Goal: Task Accomplishment & Management: Manage account settings

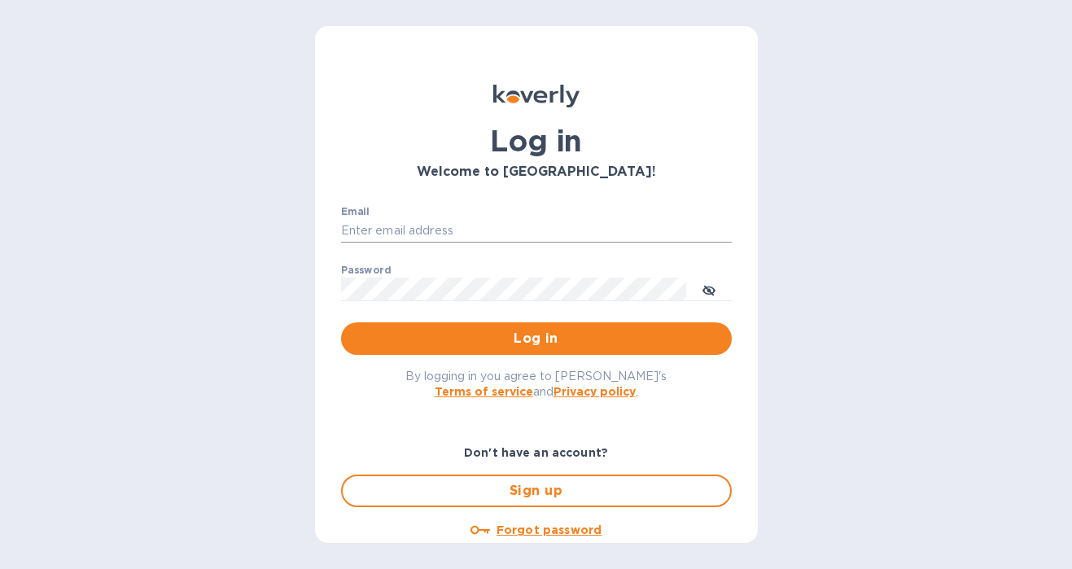
click at [508, 226] on input "Email" at bounding box center [536, 231] width 391 height 24
type input "gordon@little-peacock.com"
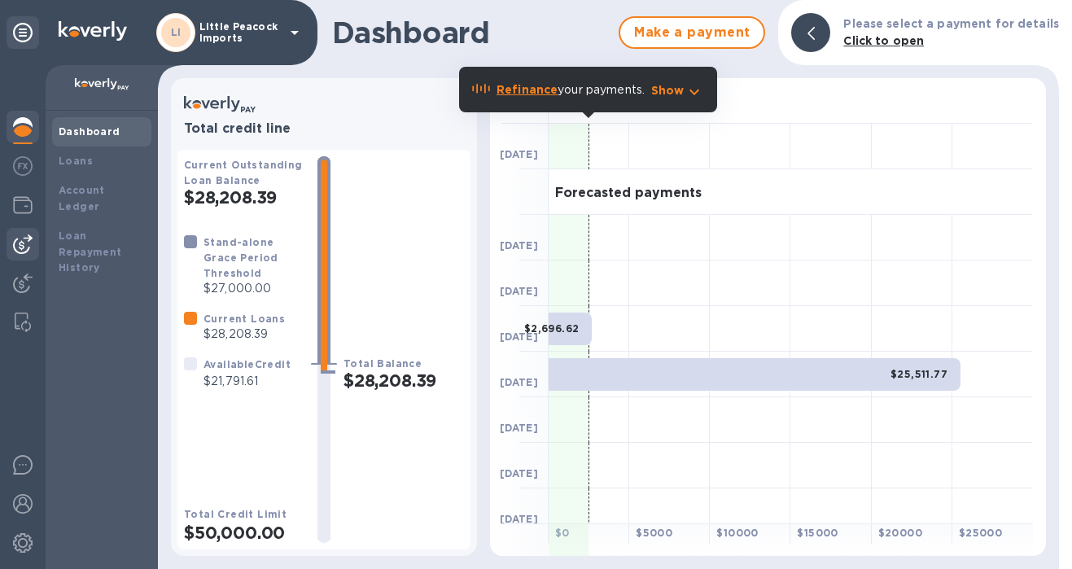
click at [27, 243] on img at bounding box center [23, 244] width 20 height 20
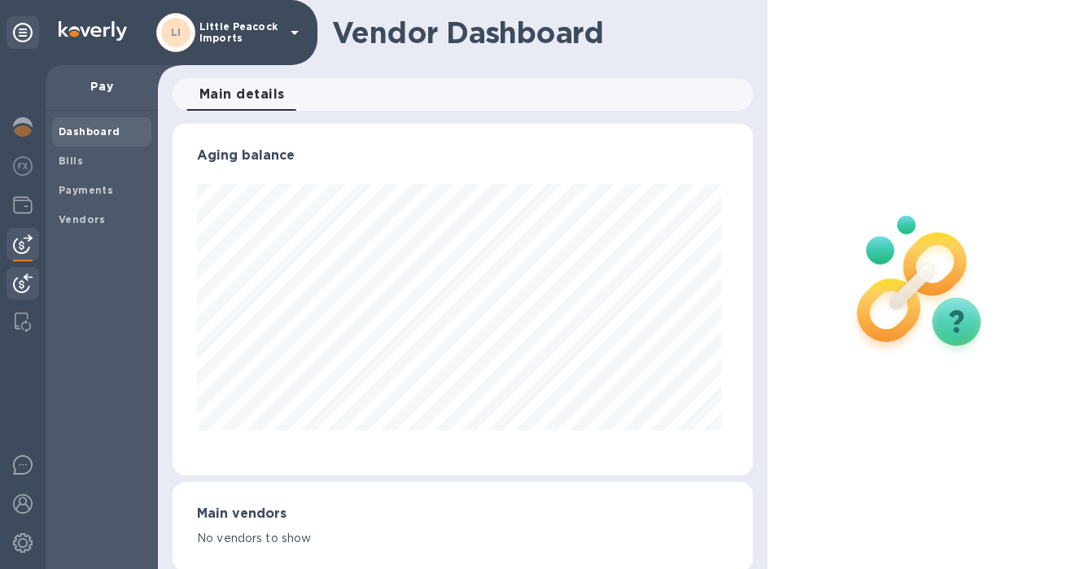
click at [26, 282] on img at bounding box center [23, 283] width 20 height 20
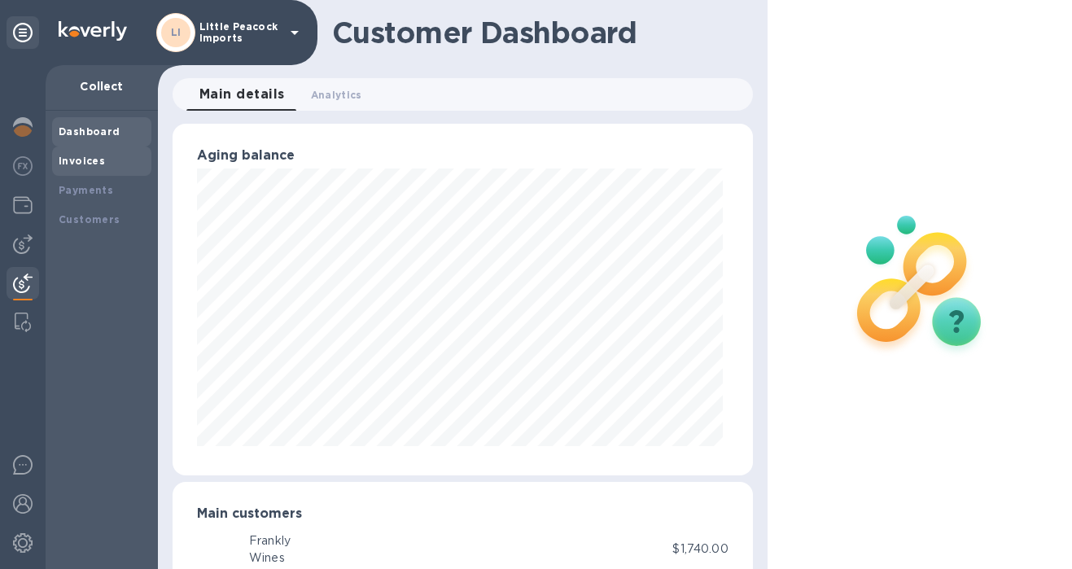
scroll to position [813416, 813193]
click at [93, 157] on b "Invoices" at bounding box center [82, 161] width 46 height 12
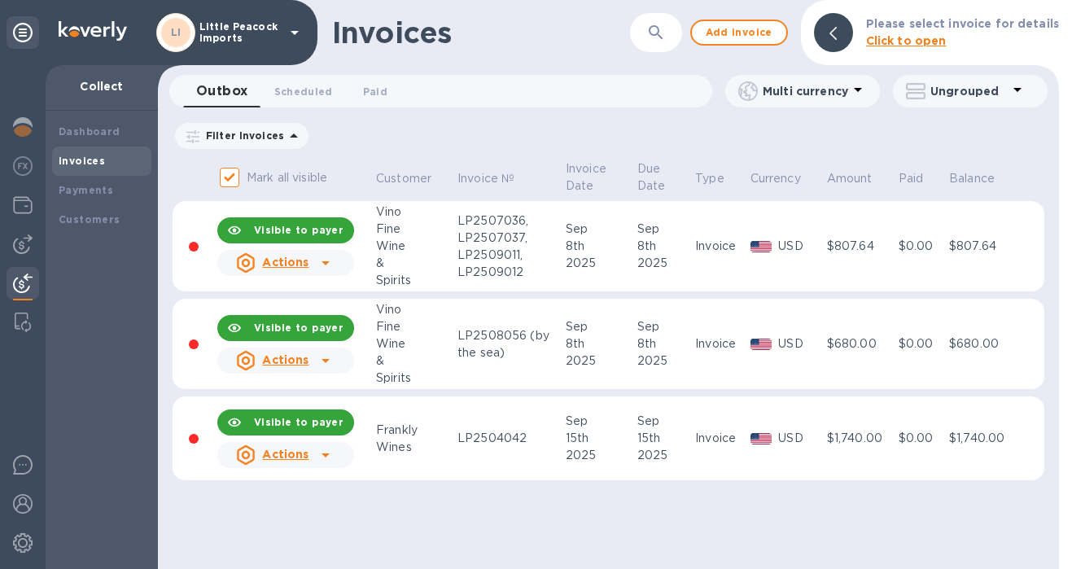
click at [632, 519] on div "Invoices ​ Add invoice Please select invoice for details Click to open Outbox 0…" at bounding box center [608, 284] width 901 height 569
click at [767, 27] on span "Add invoice" at bounding box center [739, 33] width 68 height 20
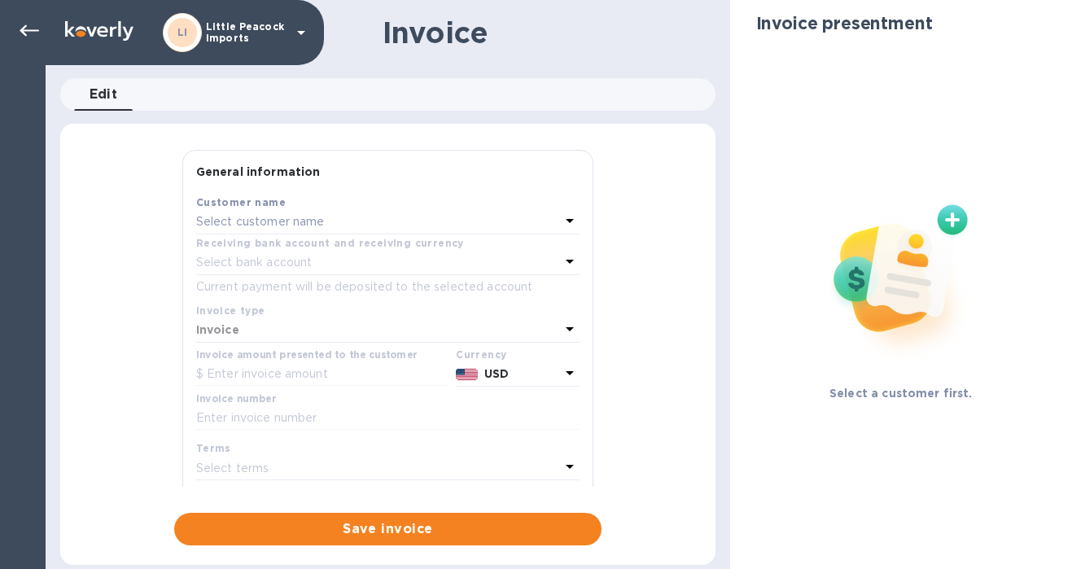
click at [326, 225] on div "Select customer name" at bounding box center [378, 222] width 364 height 23
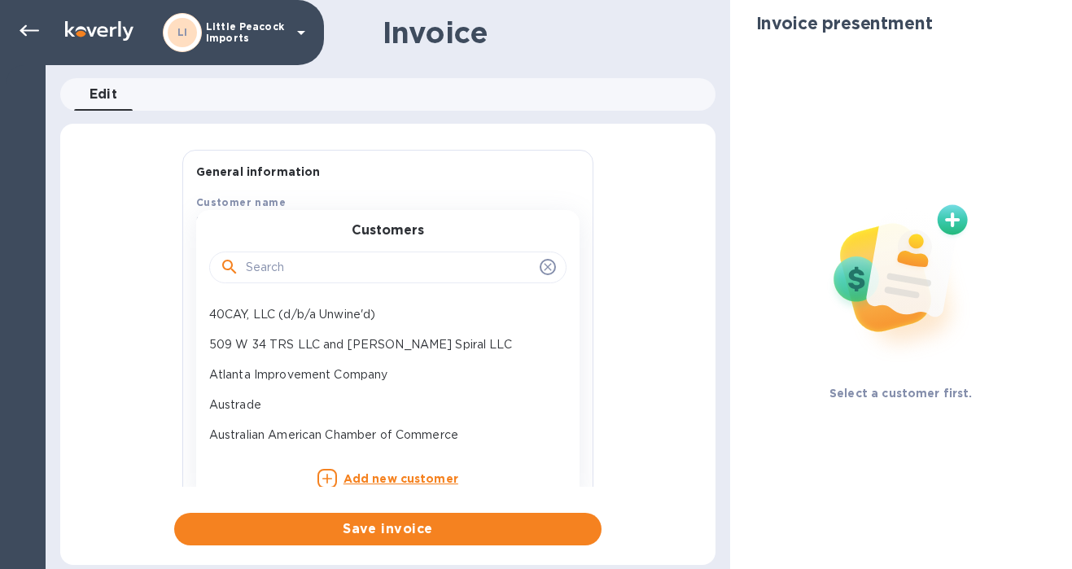
click at [300, 277] on input "text" at bounding box center [389, 268] width 287 height 24
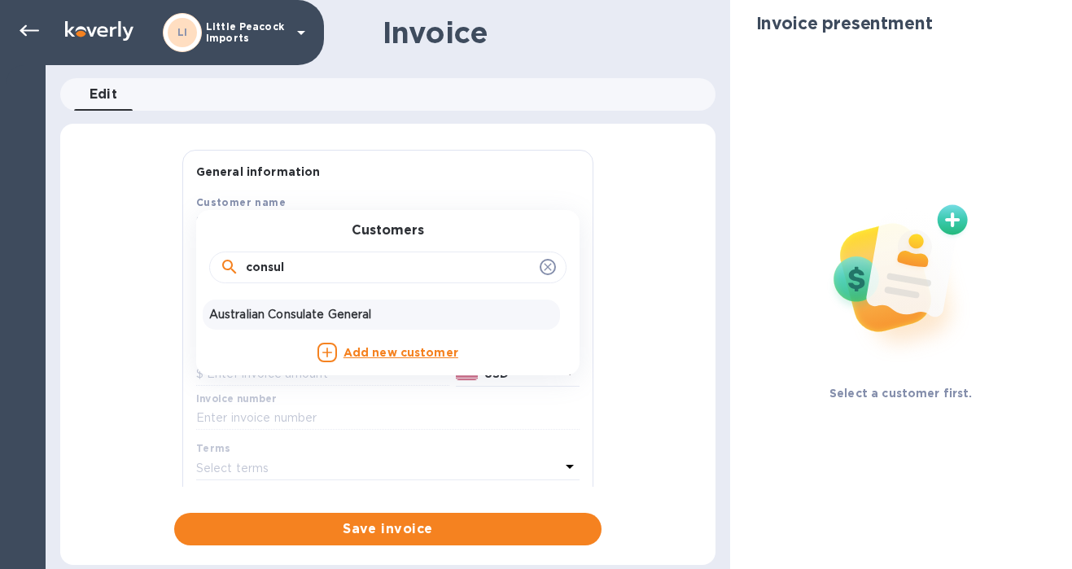
type input "consul"
click at [264, 321] on p "Australian Consulate General" at bounding box center [381, 314] width 344 height 17
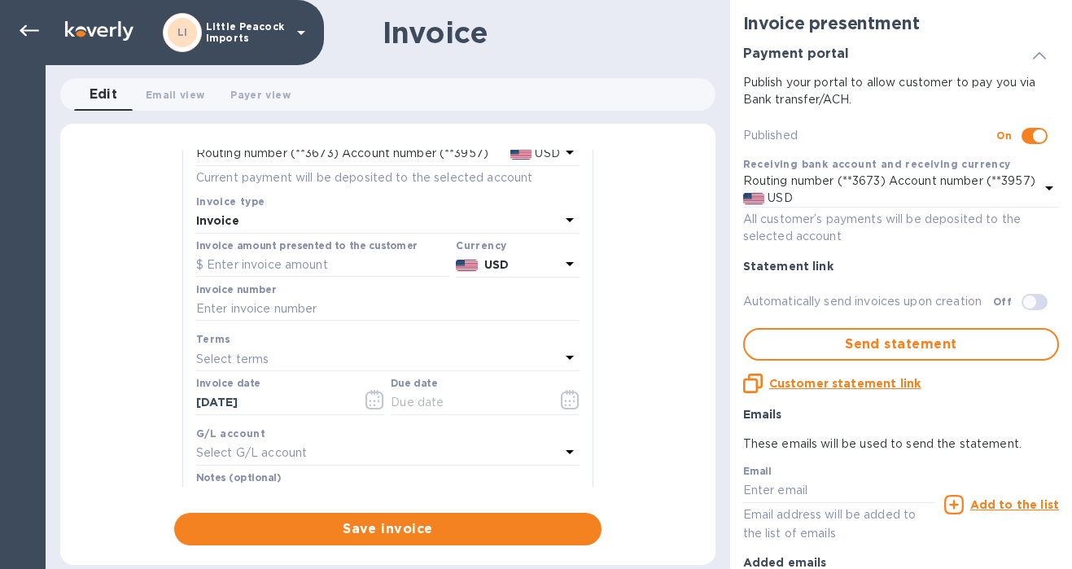
scroll to position [118, 0]
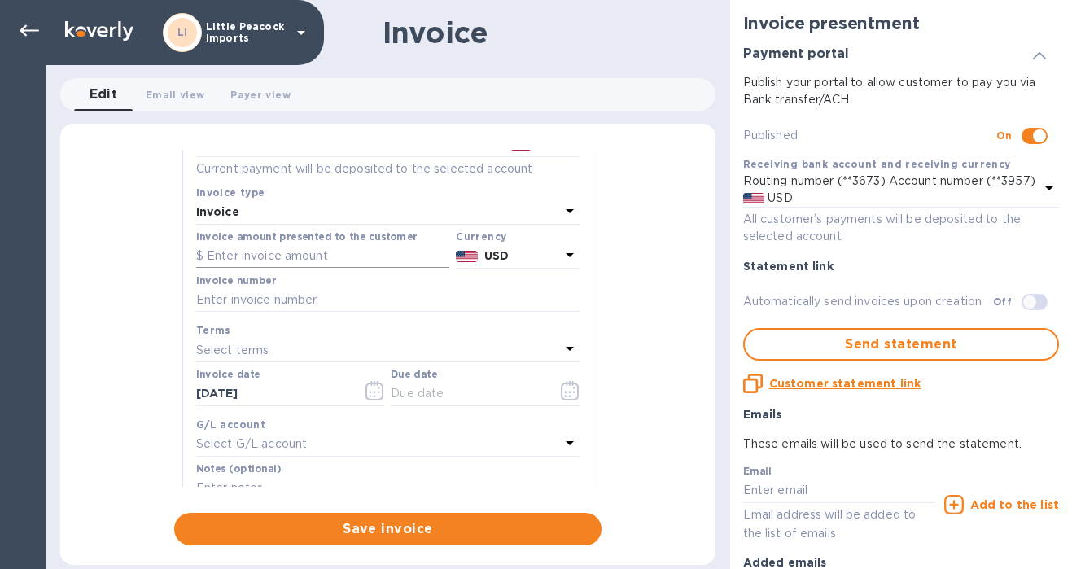
click at [324, 261] on input "text" at bounding box center [322, 256] width 253 height 24
type input "381"
click at [330, 299] on input "text" at bounding box center [387, 300] width 383 height 24
paste input "LP2509185"
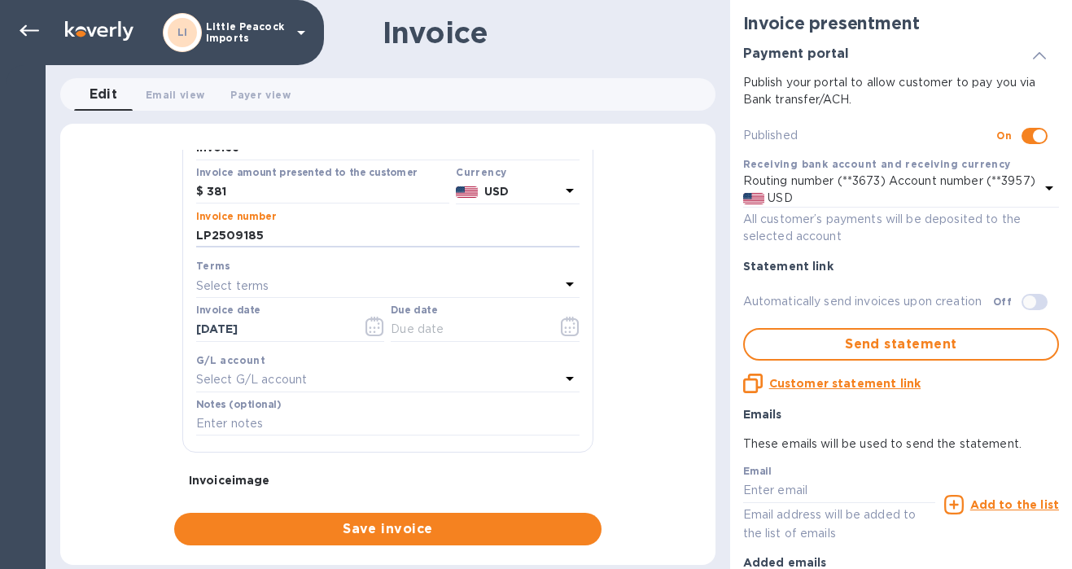
scroll to position [203, 0]
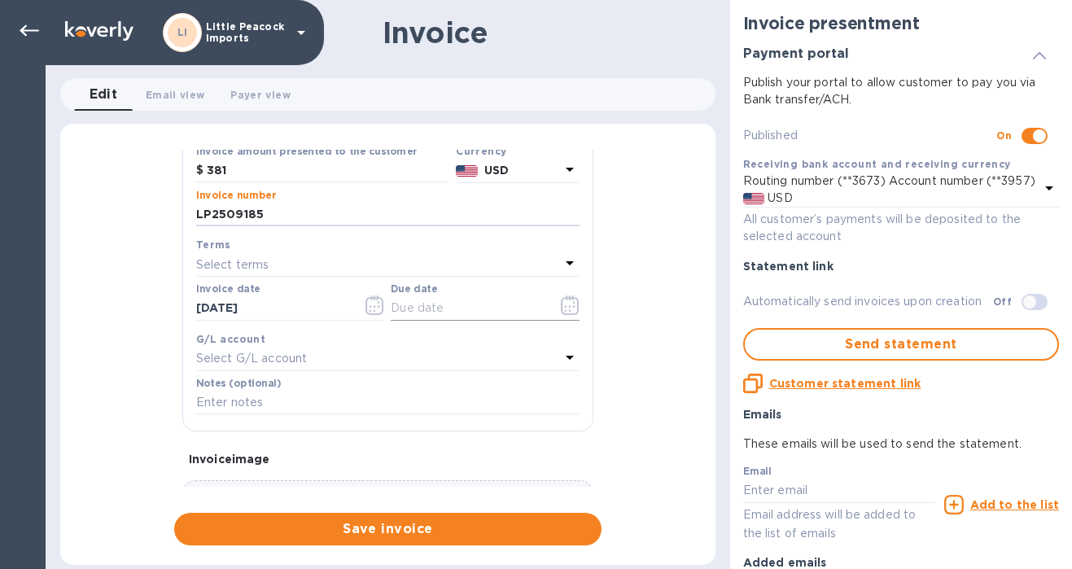
type input "LP2509185"
click at [561, 308] on icon "button" at bounding box center [570, 305] width 19 height 20
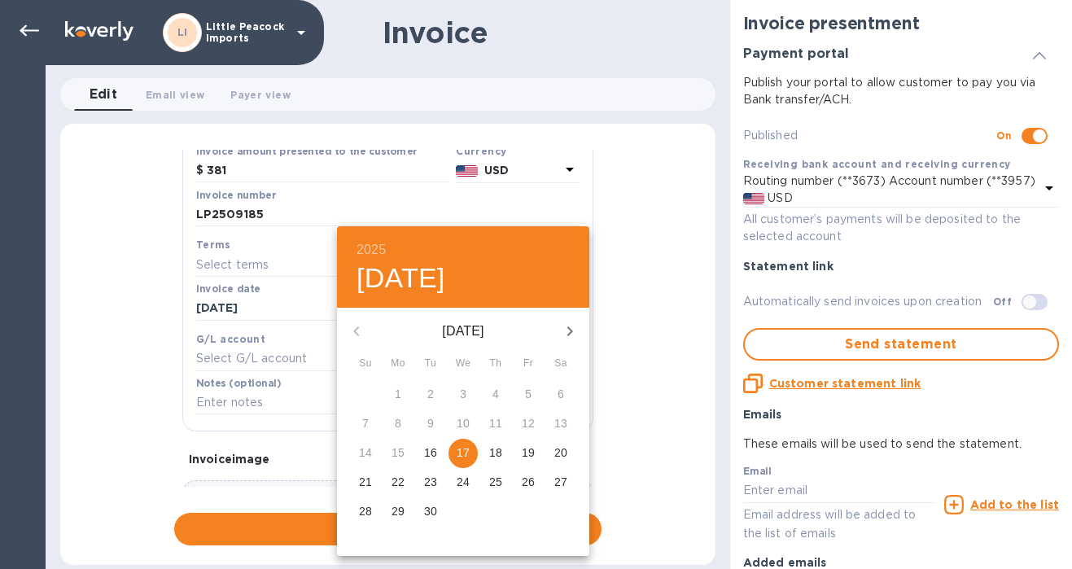
click at [505, 458] on span "18" at bounding box center [495, 452] width 29 height 16
type input "[DATE]"
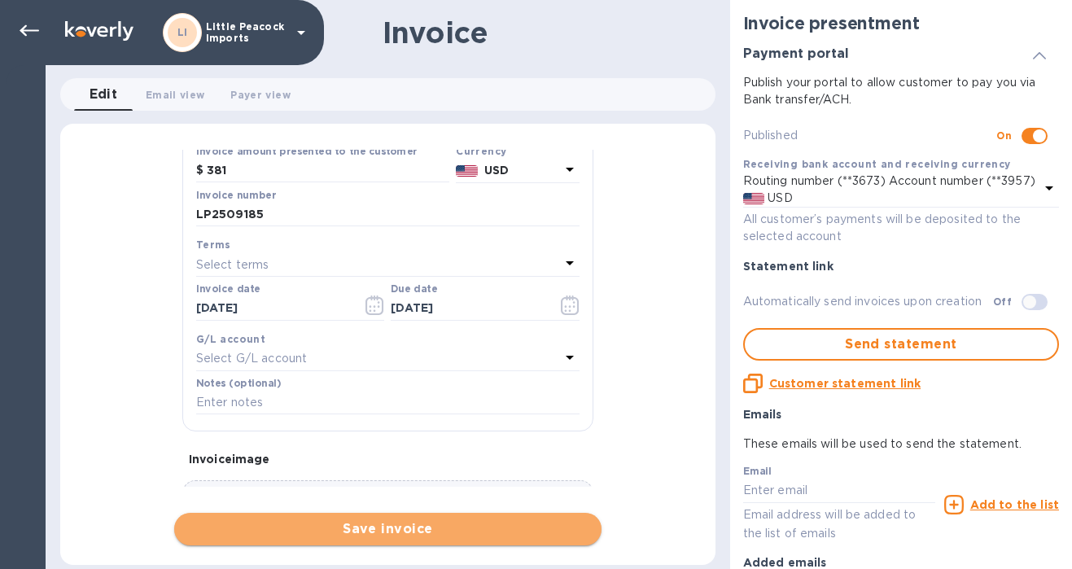
click at [429, 525] on span "Save invoice" at bounding box center [387, 529] width 401 height 20
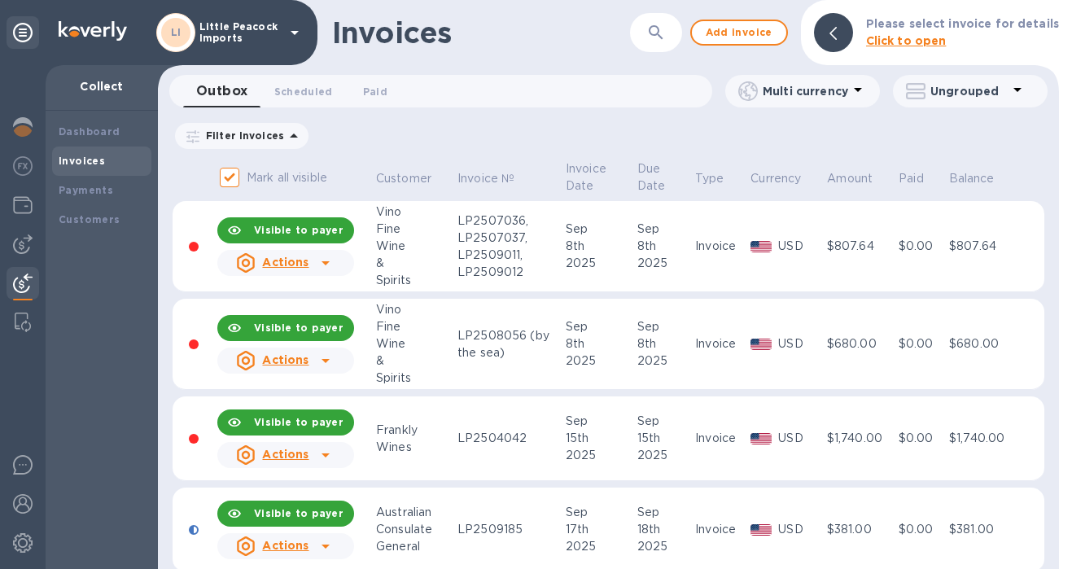
scroll to position [24, 0]
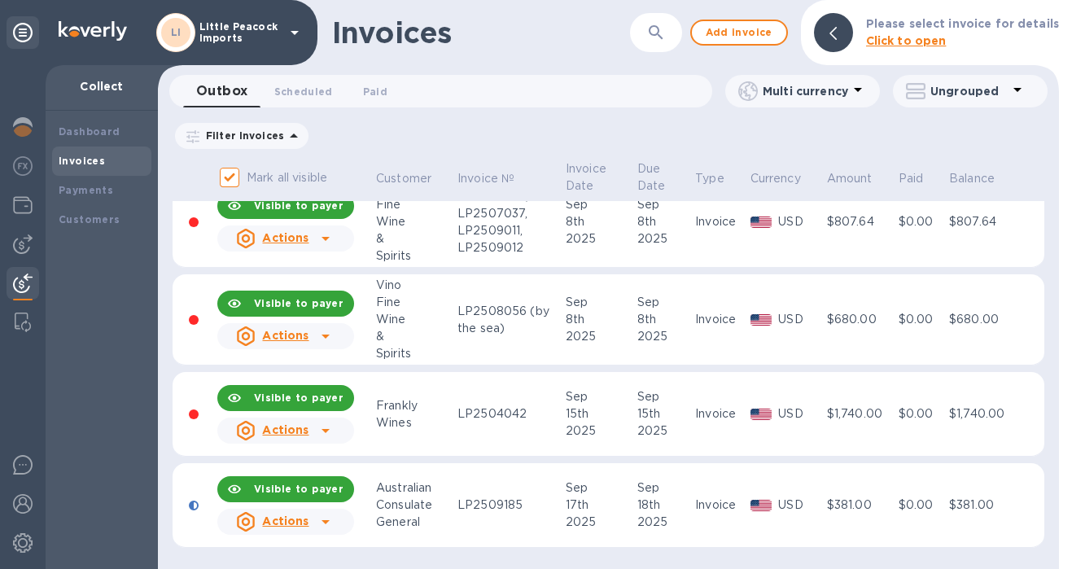
click at [324, 518] on icon at bounding box center [326, 522] width 20 height 20
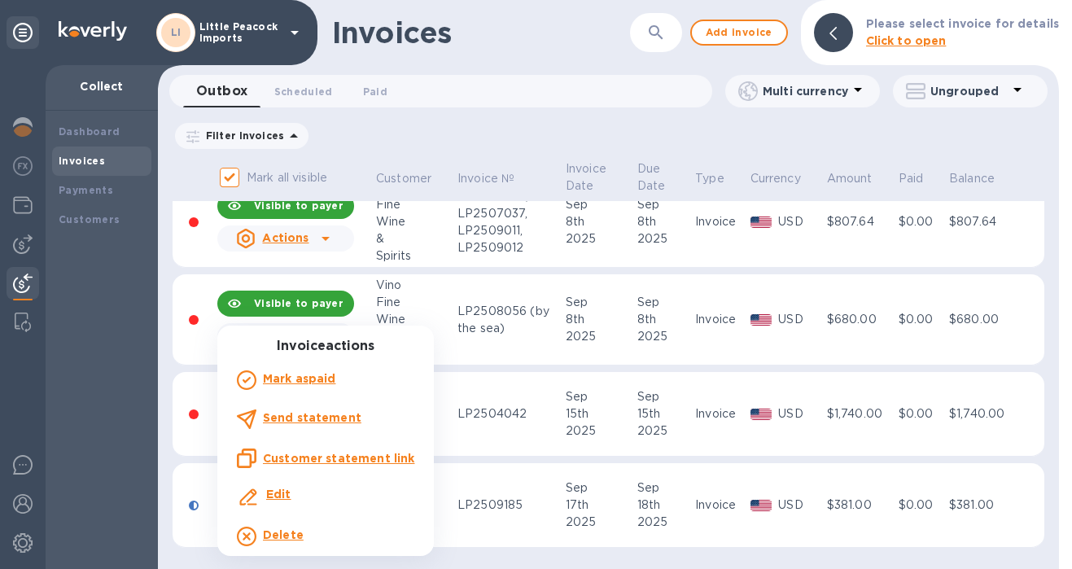
click at [299, 456] on u "Customer statement link" at bounding box center [338, 458] width 151 height 13
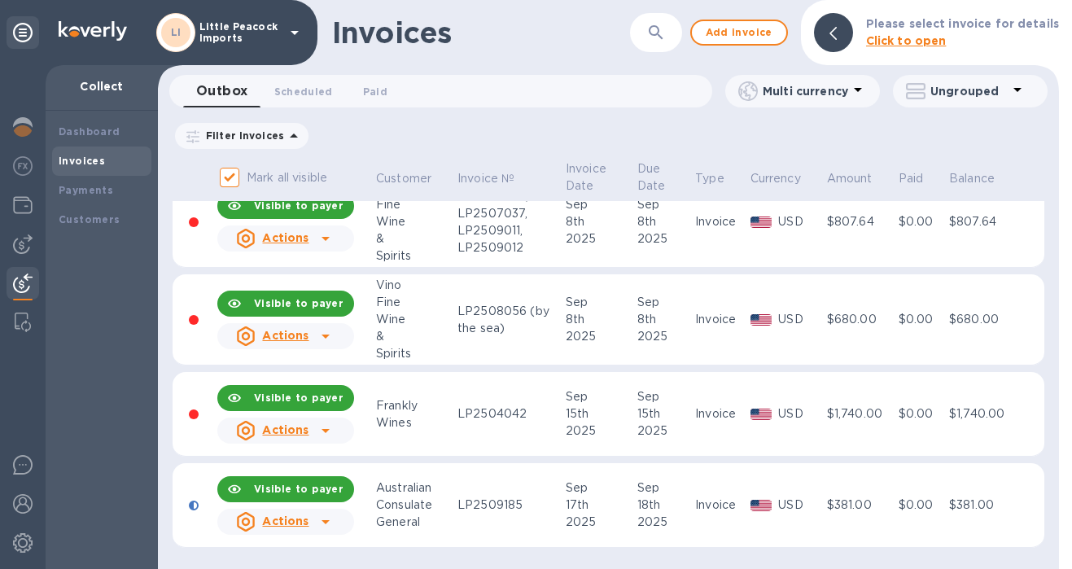
click at [304, 522] on u "Actions" at bounding box center [285, 520] width 46 height 13
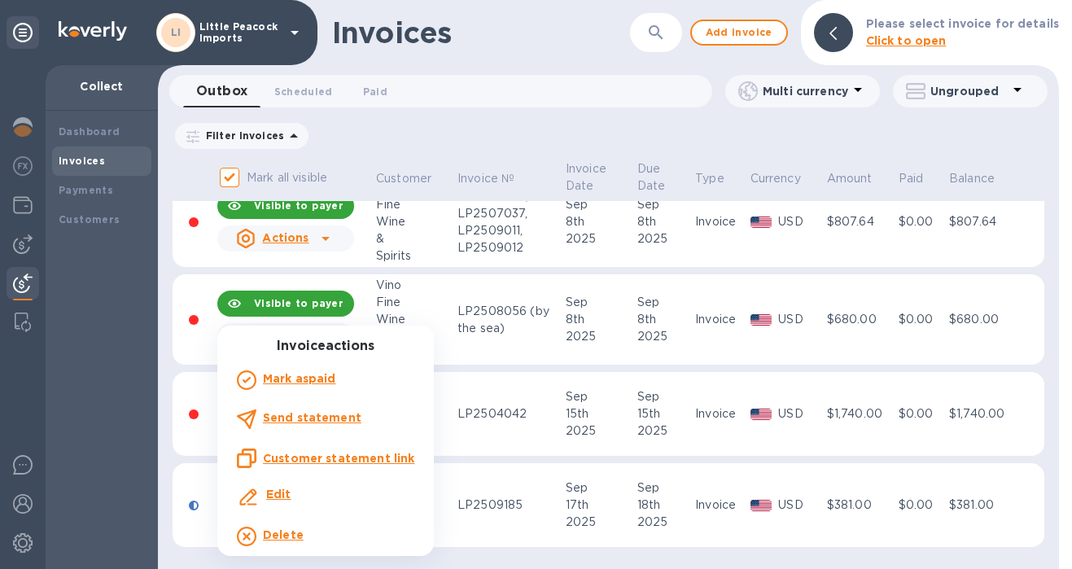
click at [289, 492] on b "Edit" at bounding box center [278, 493] width 25 height 13
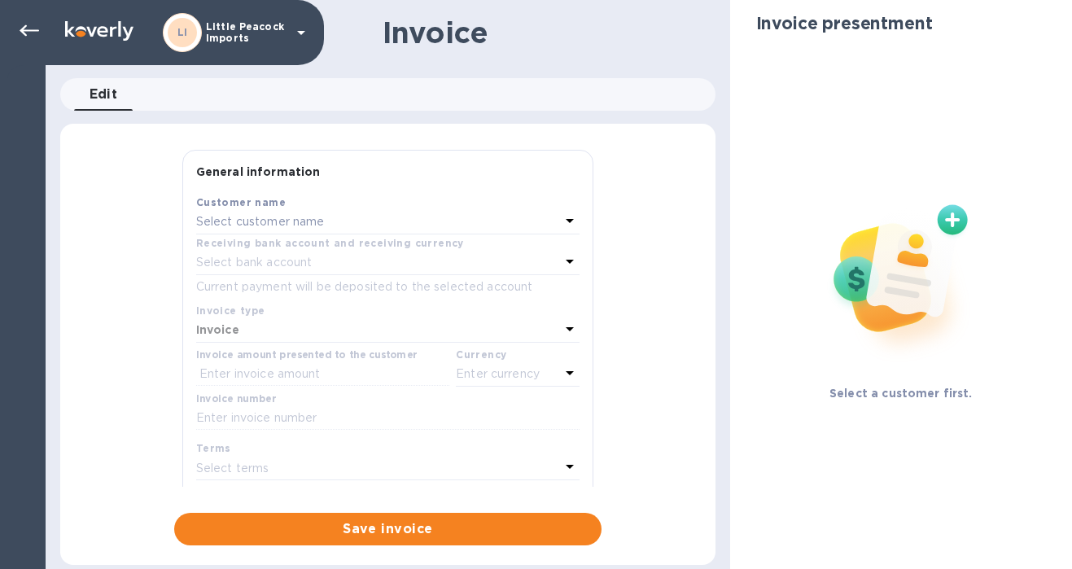
type input "[DATE]"
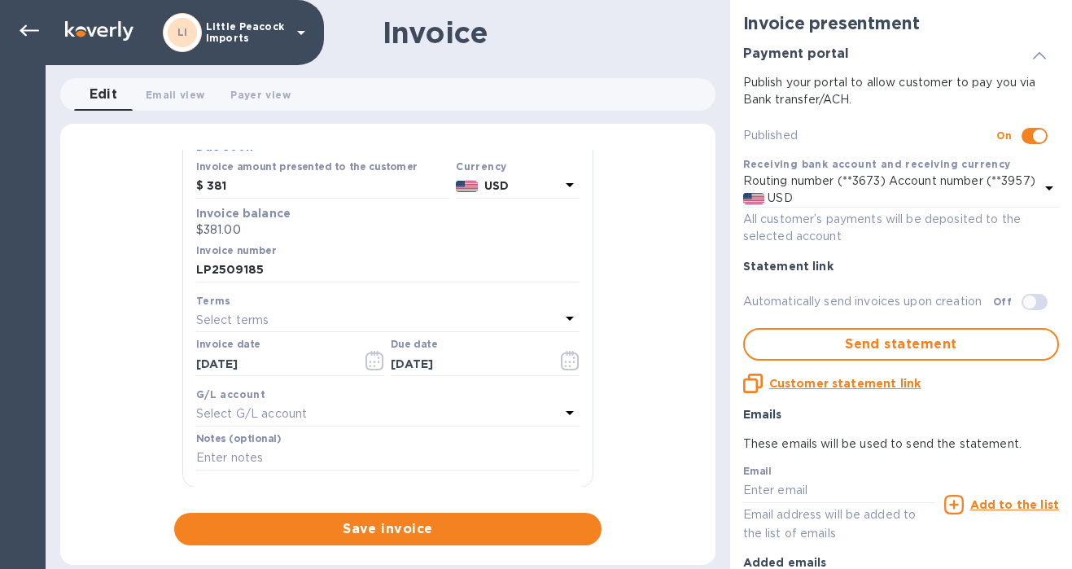
scroll to position [475, 0]
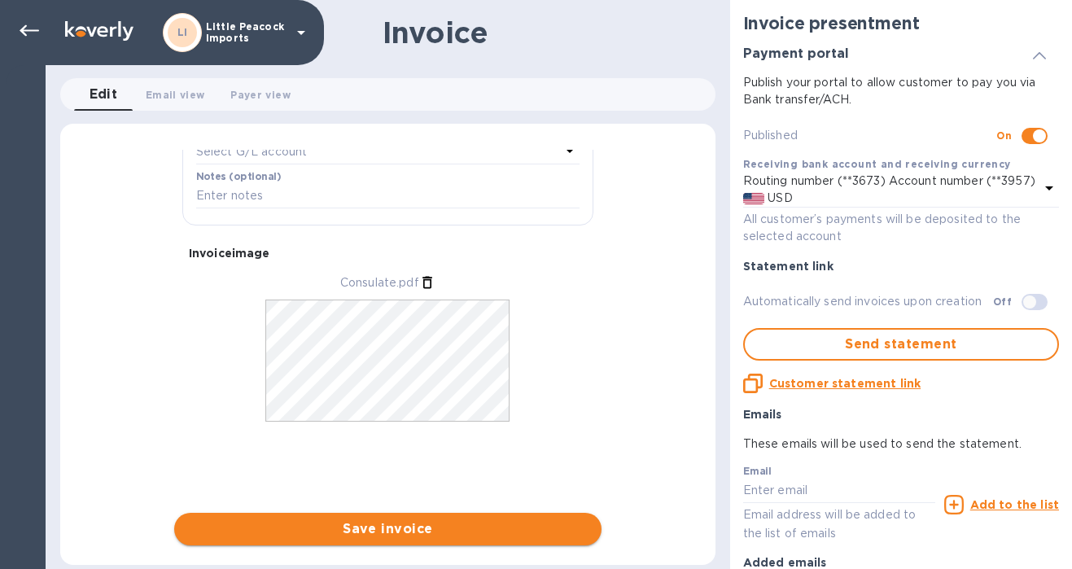
click at [323, 527] on span "Save invoice" at bounding box center [387, 529] width 401 height 20
